Goal: Book appointment/travel/reservation

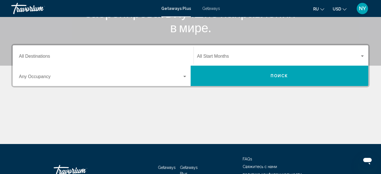
scroll to position [86, 0]
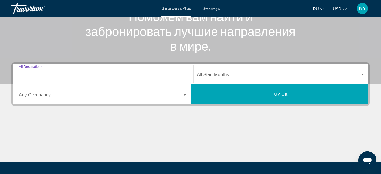
click at [36, 74] on input "Destination All Destinations" at bounding box center [103, 75] width 168 height 5
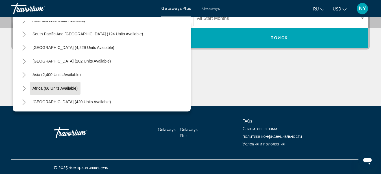
scroll to position [143, 0]
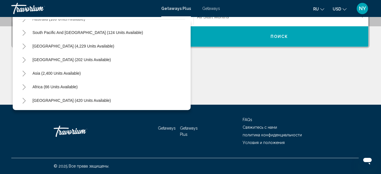
click at [25, 73] on icon "Toggle Asia (2,400 units available)" at bounding box center [24, 74] width 3 height 6
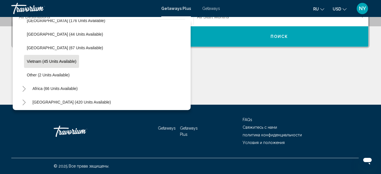
scroll to position [188, 0]
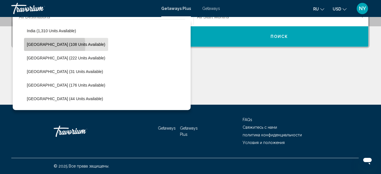
click at [38, 45] on span "[GEOGRAPHIC_DATA] (108 units available)" at bounding box center [66, 44] width 78 height 5
type input "**********"
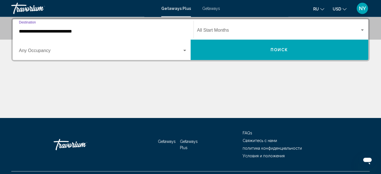
scroll to position [129, 0]
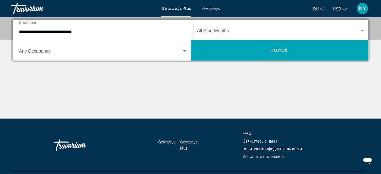
click at [243, 28] on div "Start Month All Start Months" at bounding box center [281, 30] width 168 height 18
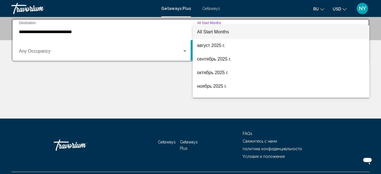
click at [91, 53] on div at bounding box center [190, 87] width 381 height 174
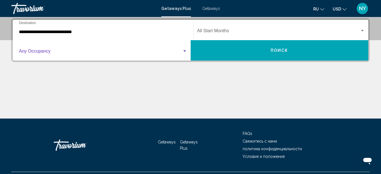
click at [172, 51] on span "Search widget" at bounding box center [100, 52] width 163 height 5
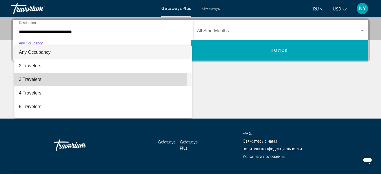
click at [34, 80] on span "3 Travelers" at bounding box center [103, 80] width 168 height 14
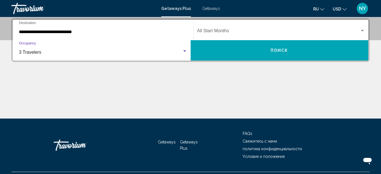
click at [235, 47] on button "Поиск" at bounding box center [280, 50] width 178 height 20
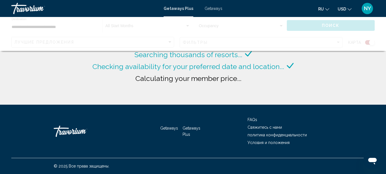
click at [263, 88] on div "Searching thousands of resorts... Checking availability for your preferred date…" at bounding box center [193, 71] width 204 height 44
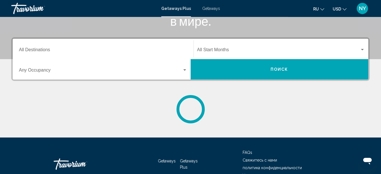
scroll to position [115, 0]
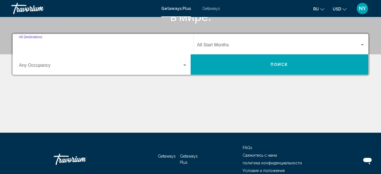
click at [66, 44] on input "Destination All Destinations" at bounding box center [103, 45] width 168 height 5
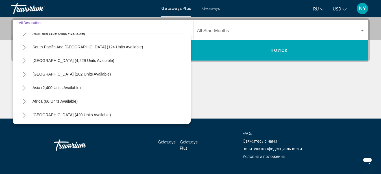
scroll to position [91, 0]
click at [23, 87] on icon "Toggle Asia (2,400 units available)" at bounding box center [24, 87] width 4 height 6
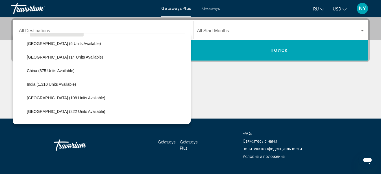
scroll to position [156, 0]
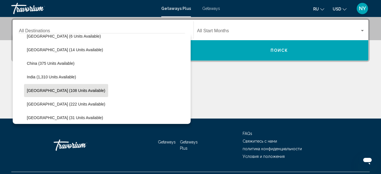
click at [58, 94] on button "[GEOGRAPHIC_DATA] (108 units available)" at bounding box center [66, 90] width 84 height 13
type input "**********"
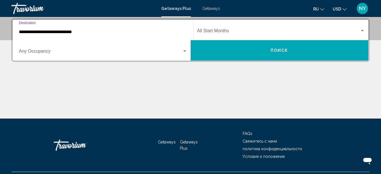
click at [220, 30] on span "Search widget" at bounding box center [278, 31] width 163 height 5
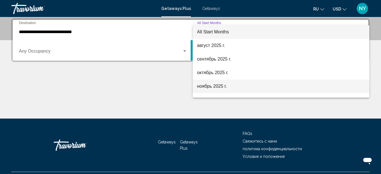
click at [218, 89] on span "ноябрь 2025 г." at bounding box center [281, 86] width 168 height 14
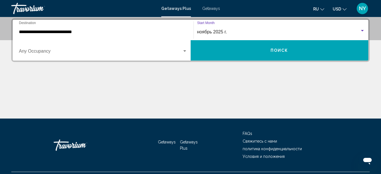
click at [85, 53] on span "Search widget" at bounding box center [100, 52] width 163 height 5
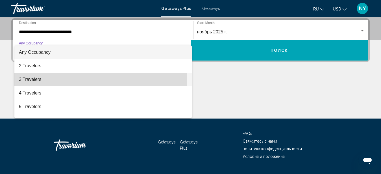
click at [62, 79] on span "3 Travelers" at bounding box center [103, 80] width 168 height 14
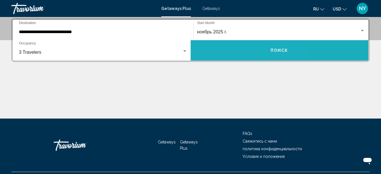
click at [230, 53] on button "Поиск" at bounding box center [280, 50] width 178 height 20
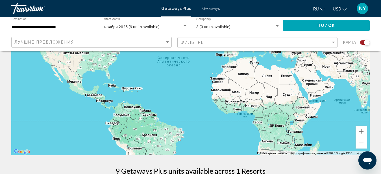
scroll to position [58, 0]
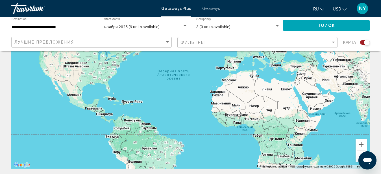
click at [59, 29] on input "**********" at bounding box center [54, 27] width 84 height 5
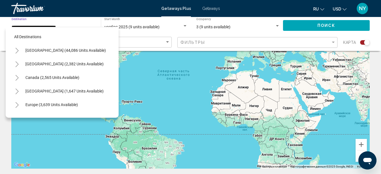
scroll to position [172, 0]
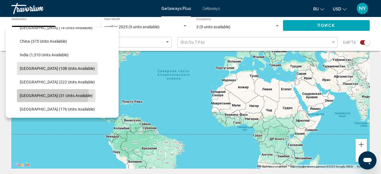
click at [52, 93] on button "[GEOGRAPHIC_DATA] (31 units available)" at bounding box center [56, 95] width 78 height 13
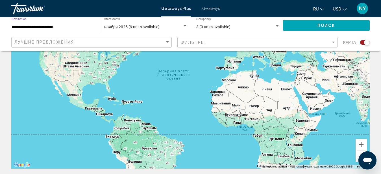
click at [313, 29] on button "Поиск" at bounding box center [326, 25] width 87 height 10
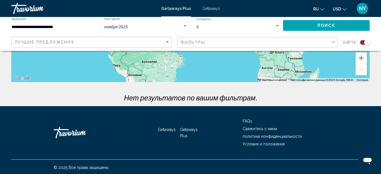
scroll to position [145, 0]
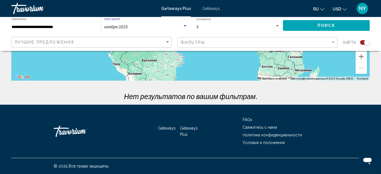
click at [116, 28] on span "ноября 2025" at bounding box center [115, 27] width 23 height 5
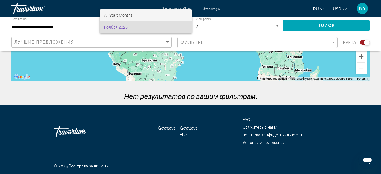
click at [119, 15] on span "All Start Months" at bounding box center [118, 15] width 28 height 5
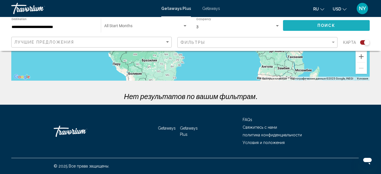
click at [307, 23] on button "Поиск" at bounding box center [326, 25] width 87 height 10
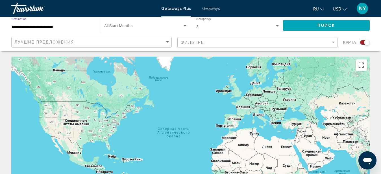
click at [68, 28] on input "**********" at bounding box center [54, 27] width 84 height 5
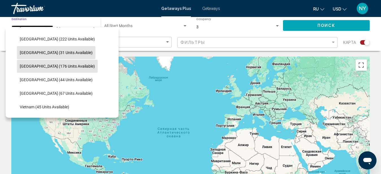
scroll to position [226, 0]
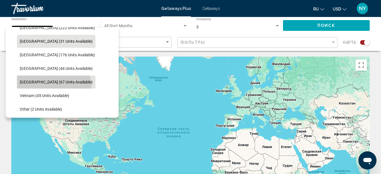
click at [53, 87] on button "[GEOGRAPHIC_DATA] (67 units available)" at bounding box center [56, 81] width 78 height 13
type input "**********"
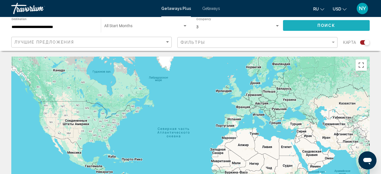
click at [308, 25] on button "Поиск" at bounding box center [326, 25] width 87 height 10
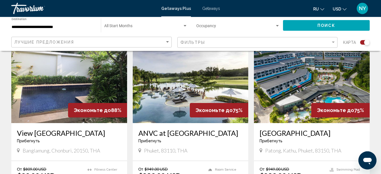
scroll to position [230, 0]
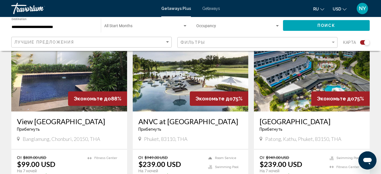
click at [169, 120] on h3 "ANVC at [GEOGRAPHIC_DATA]" at bounding box center [190, 121] width 104 height 8
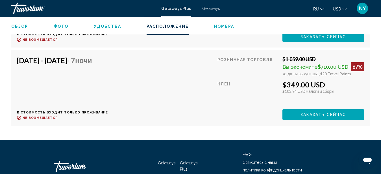
scroll to position [1446, 0]
